Goal: Transaction & Acquisition: Purchase product/service

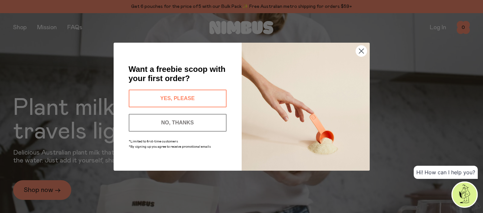
click at [361, 49] on circle "Close dialog" at bounding box center [360, 50] width 11 height 11
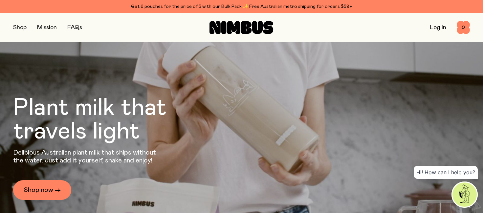
click at [440, 28] on link "Log In" at bounding box center [437, 28] width 16 height 6
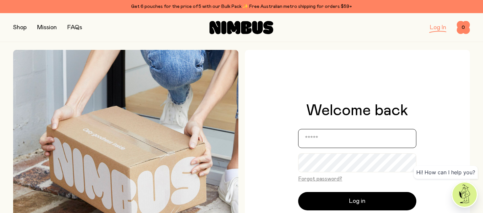
type input "**********"
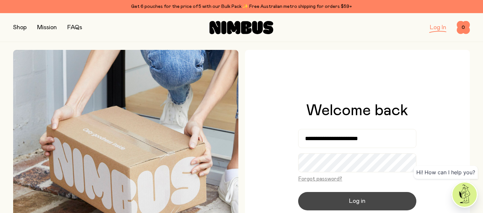
click at [333, 203] on button "Log in" at bounding box center [357, 201] width 118 height 18
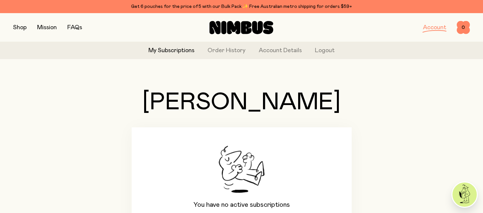
click at [23, 27] on button "button" at bounding box center [19, 27] width 13 height 9
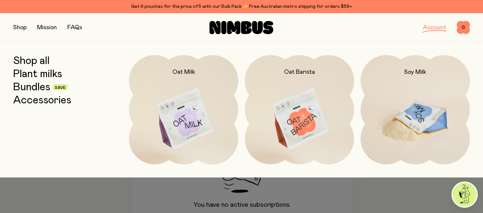
click at [406, 117] on img at bounding box center [414, 119] width 109 height 128
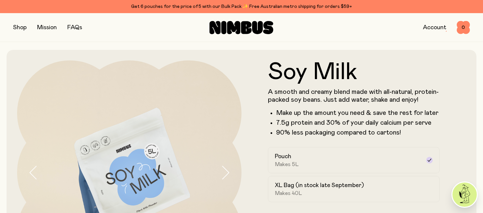
click at [23, 26] on button "button" at bounding box center [19, 27] width 13 height 9
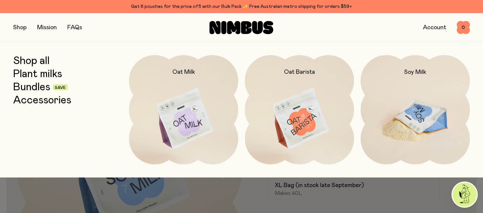
click at [402, 72] on div "Soy Milk" at bounding box center [414, 65] width 109 height 21
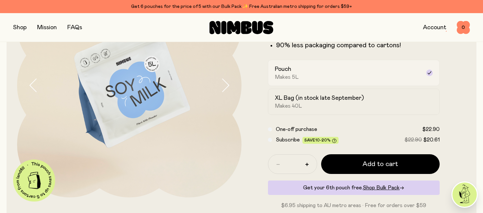
scroll to position [88, 0]
click at [379, 187] on span "Shop Bulk Pack" at bounding box center [381, 187] width 37 height 5
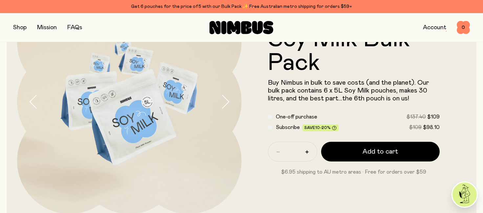
scroll to position [71, 0]
click at [24, 27] on button "button" at bounding box center [19, 27] width 13 height 9
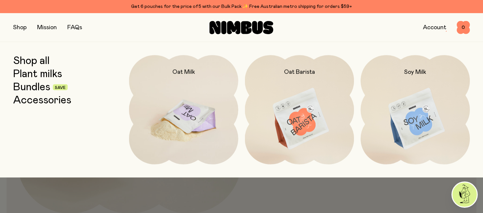
click at [188, 118] on img at bounding box center [183, 119] width 109 height 128
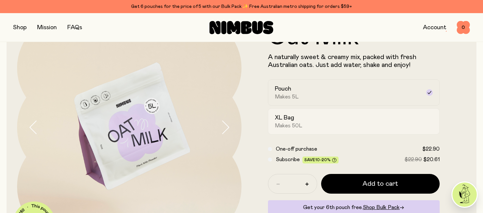
scroll to position [48, 0]
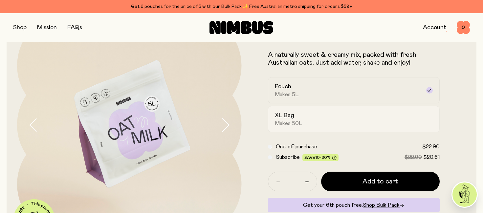
click at [309, 121] on div "XL Bag Makes 50L" at bounding box center [348, 119] width 146 height 15
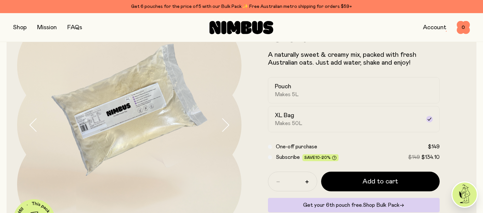
click at [376, 206] on span "Shop Bulk Pack" at bounding box center [381, 204] width 37 height 5
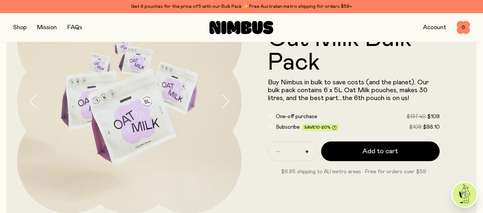
scroll to position [85, 0]
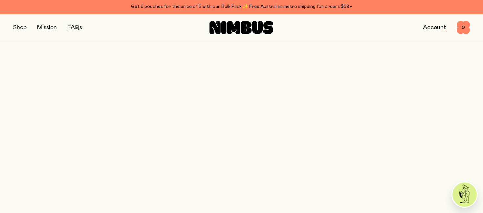
scroll to position [48, 0]
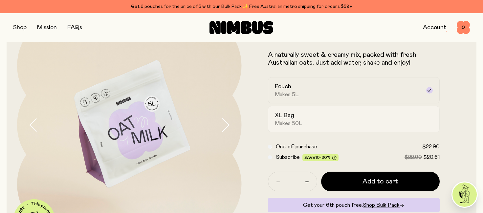
click at [293, 121] on span "Makes 50L" at bounding box center [289, 123] width 28 height 7
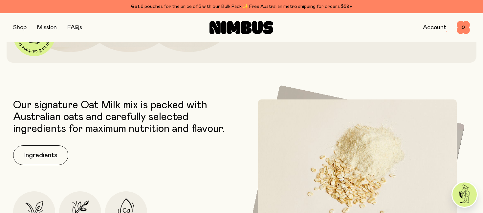
scroll to position [0, 0]
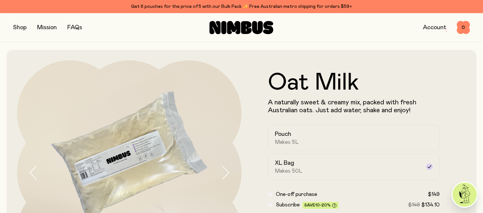
click at [21, 28] on button "button" at bounding box center [19, 27] width 13 height 9
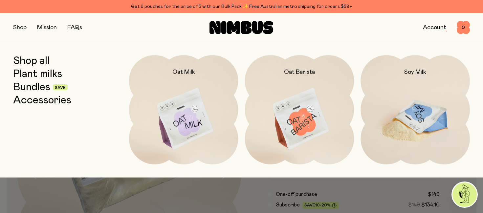
click at [426, 132] on img at bounding box center [414, 119] width 109 height 128
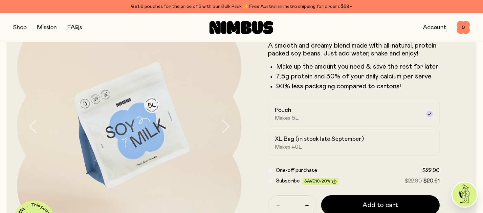
scroll to position [52, 0]
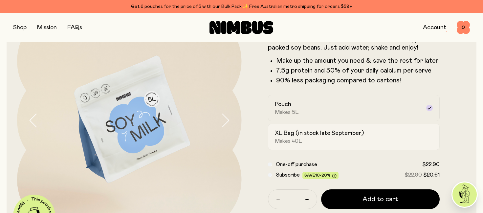
click at [350, 135] on h2 "XL Bag (in stock late September)" at bounding box center [319, 133] width 89 height 8
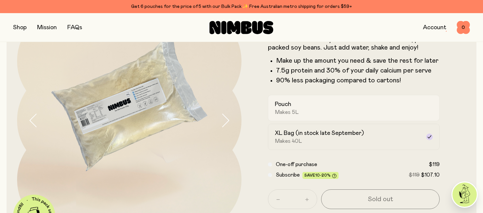
click at [337, 110] on div "Pouch Makes 5L" at bounding box center [348, 107] width 146 height 15
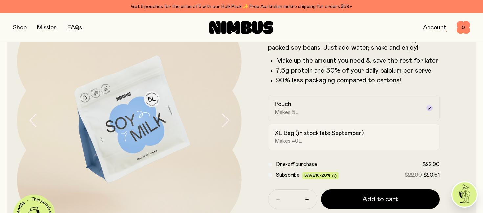
click at [325, 138] on div "XL Bag (in stock late September) Makes 40L" at bounding box center [348, 136] width 146 height 15
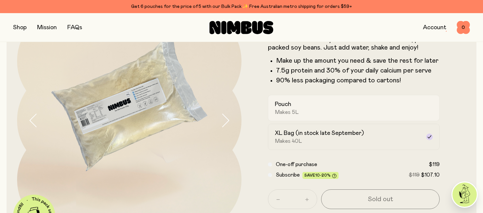
click at [304, 114] on div "Pouch Makes 5L" at bounding box center [348, 107] width 146 height 15
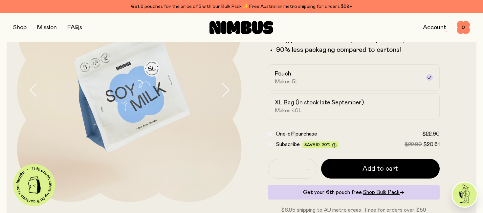
scroll to position [76, 0]
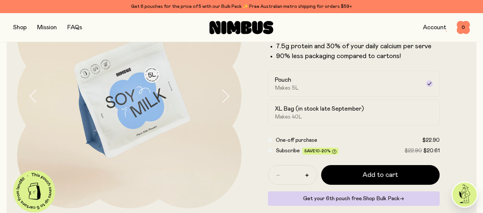
click at [382, 199] on span "Shop Bulk Pack" at bounding box center [381, 198] width 37 height 5
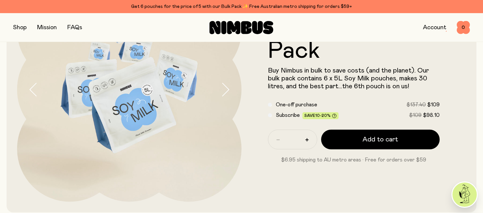
scroll to position [85, 0]
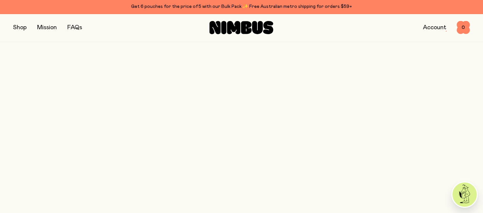
scroll to position [76, 0]
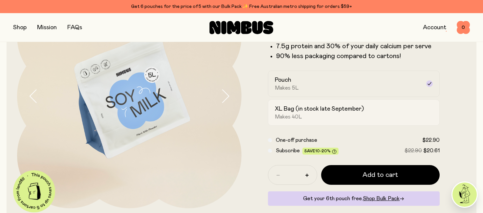
click at [308, 117] on div "XL Bag (in stock late September) Makes 40L" at bounding box center [348, 112] width 146 height 15
